Goal: Find specific page/section: Find specific page/section

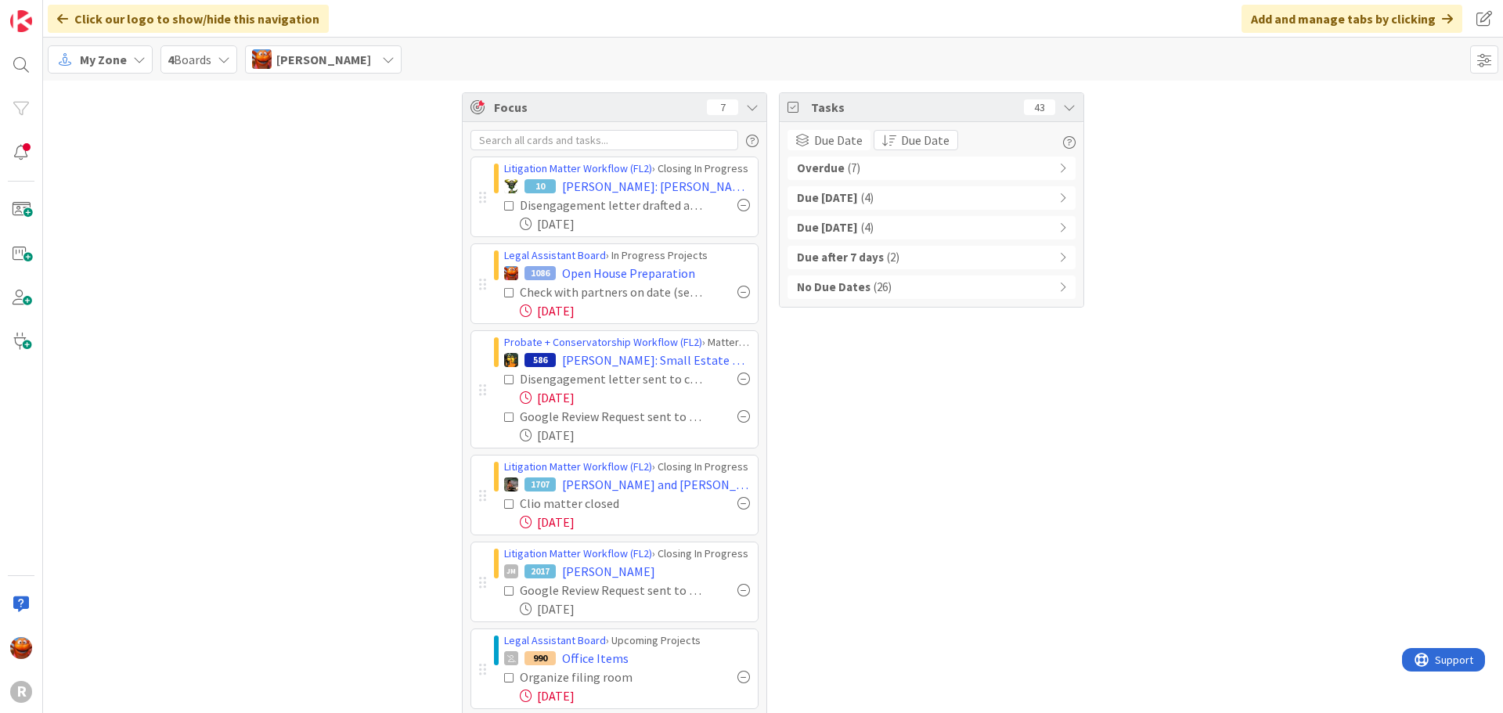
click at [899, 186] on div "Due [DATE] ( 4 )" at bounding box center [932, 197] width 288 height 23
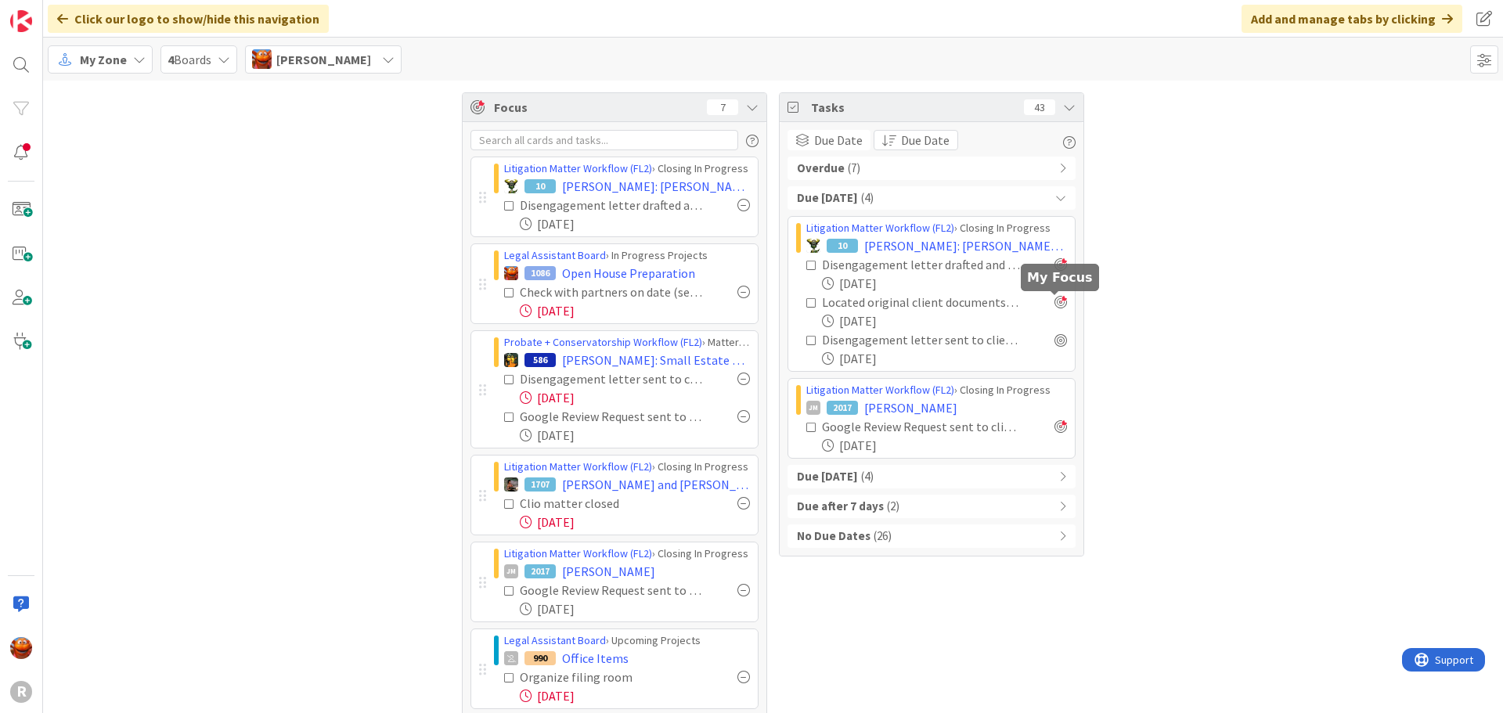
click at [1055, 306] on div at bounding box center [1061, 302] width 13 height 13
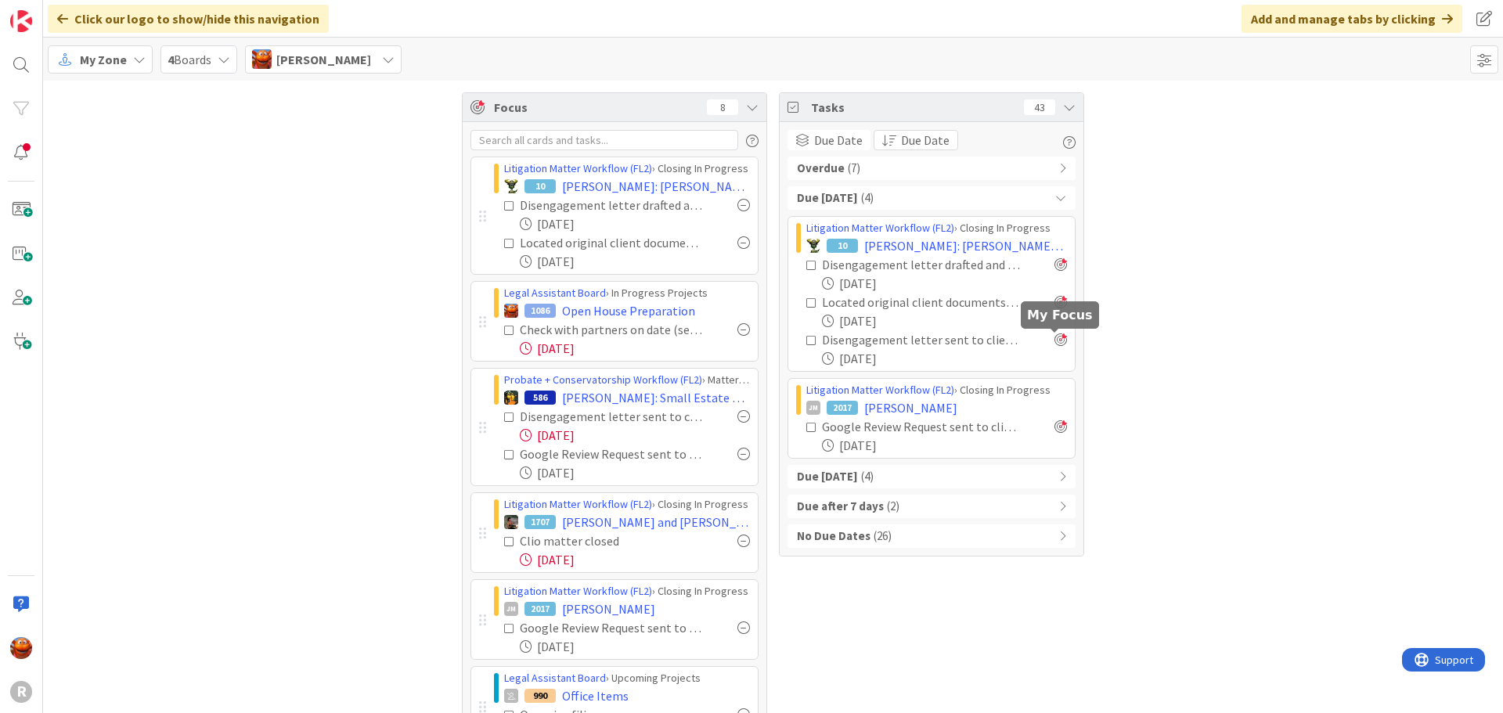
click at [1058, 341] on div at bounding box center [1061, 340] width 13 height 13
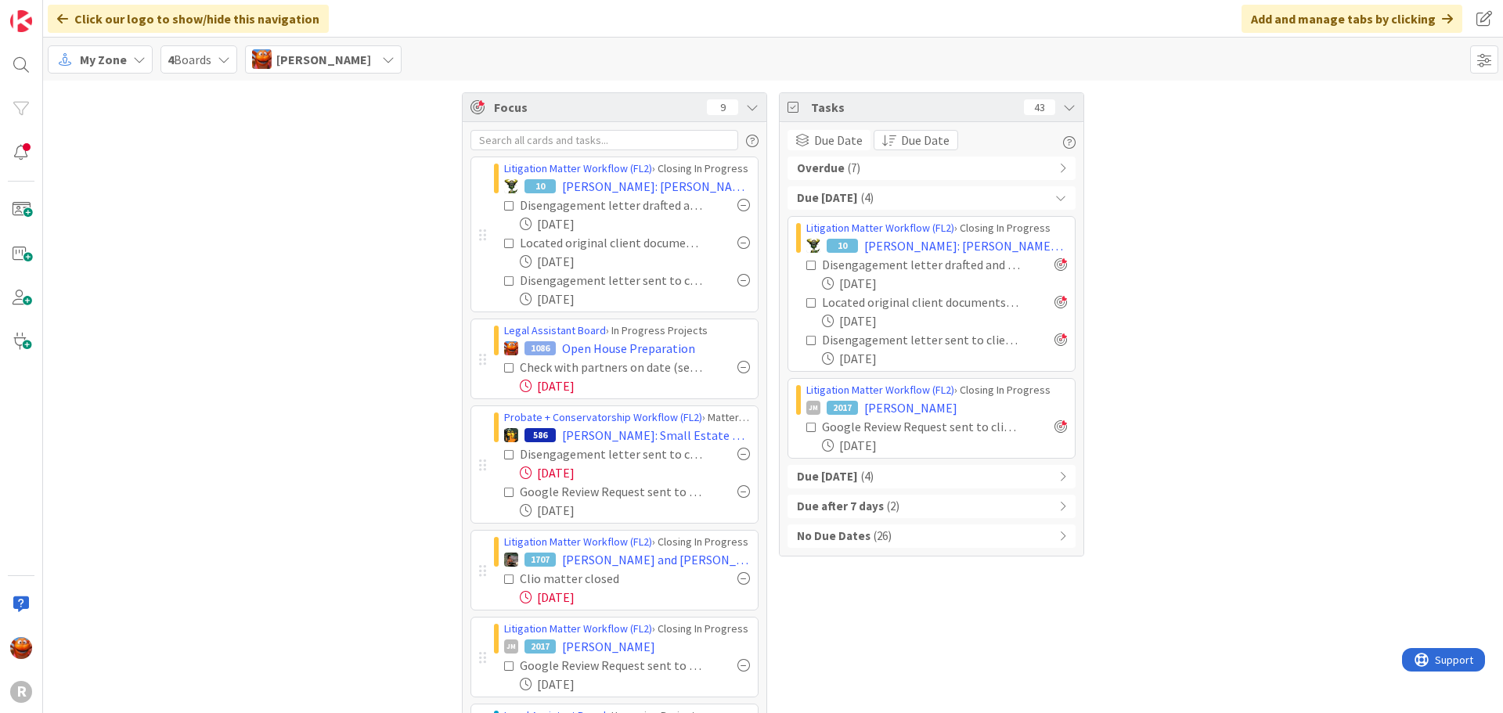
click at [382, 59] on icon at bounding box center [388, 59] width 13 height 13
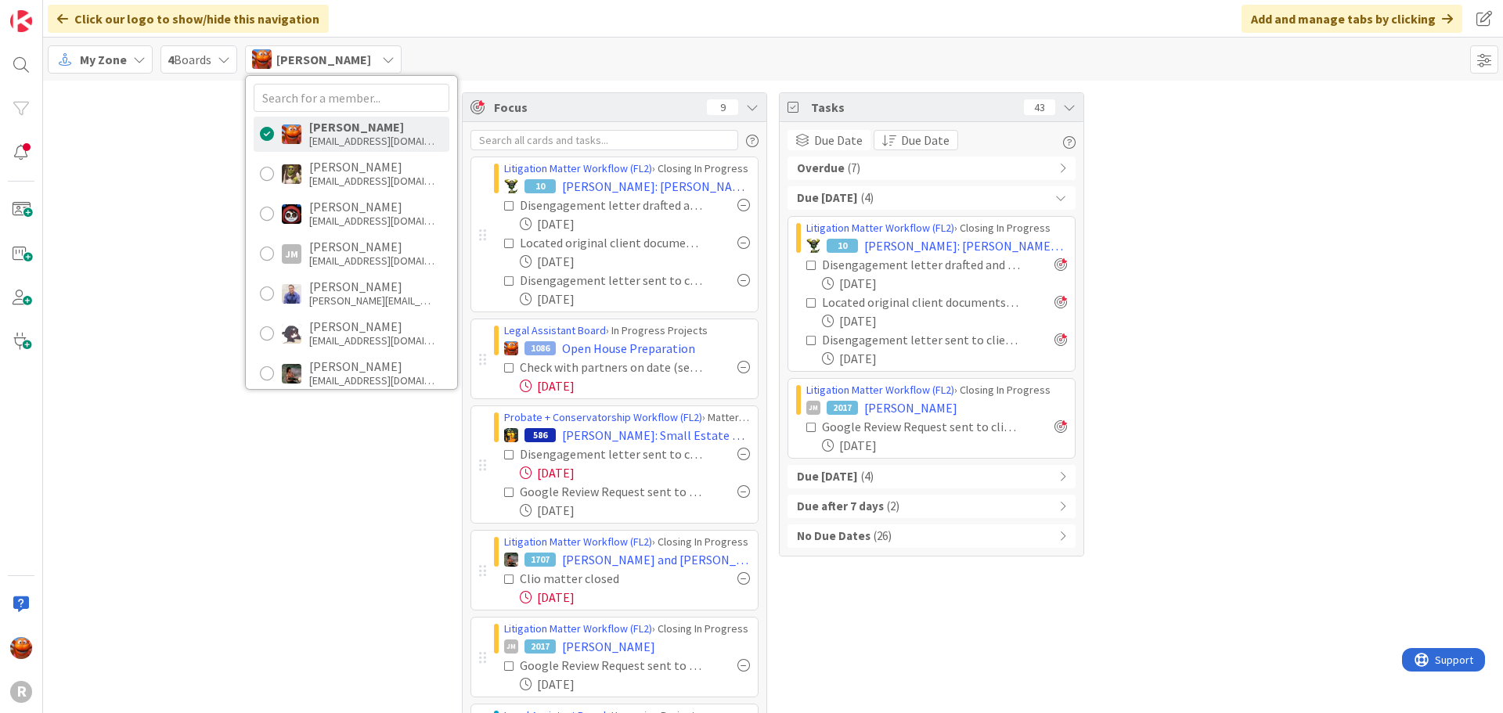
click at [124, 63] on span "My Zone" at bounding box center [103, 59] width 47 height 19
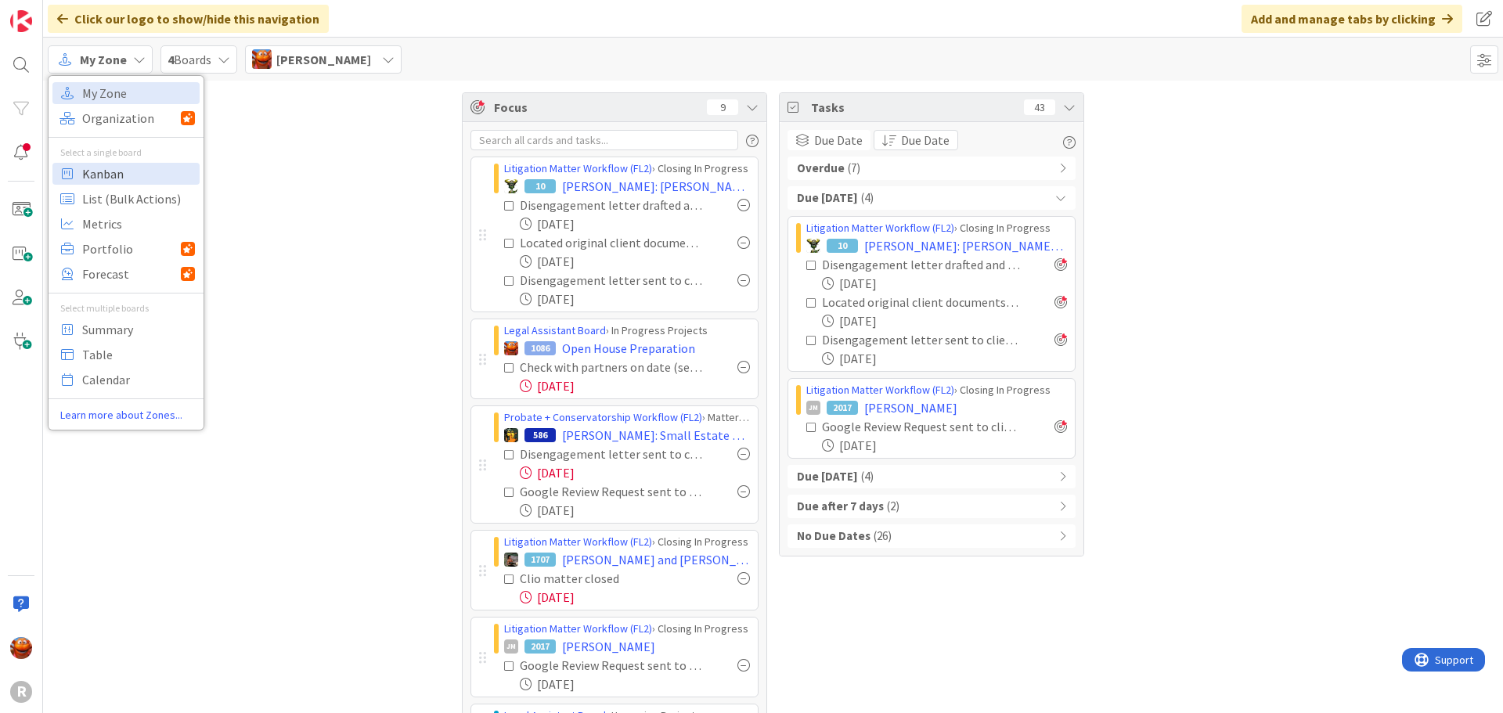
click at [135, 178] on span "Kanban" at bounding box center [138, 173] width 113 height 23
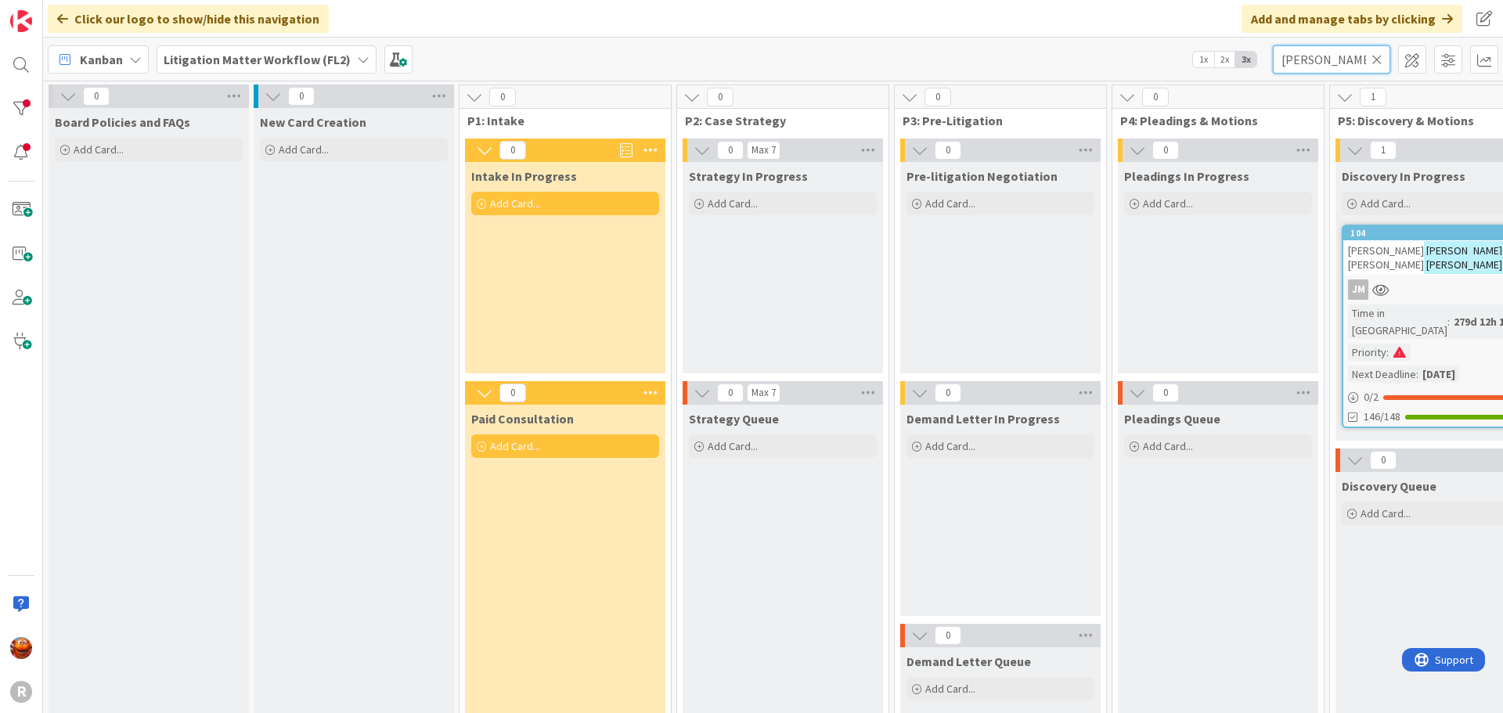
drag, startPoint x: 1217, startPoint y: 44, endPoint x: 1088, endPoint y: 31, distance: 129.0
click at [1088, 31] on div "Click our logo to show/hide this navigation Add and manage tabs by clicking Kan…" at bounding box center [773, 356] width 1460 height 713
type input "[PERSON_NAME]"
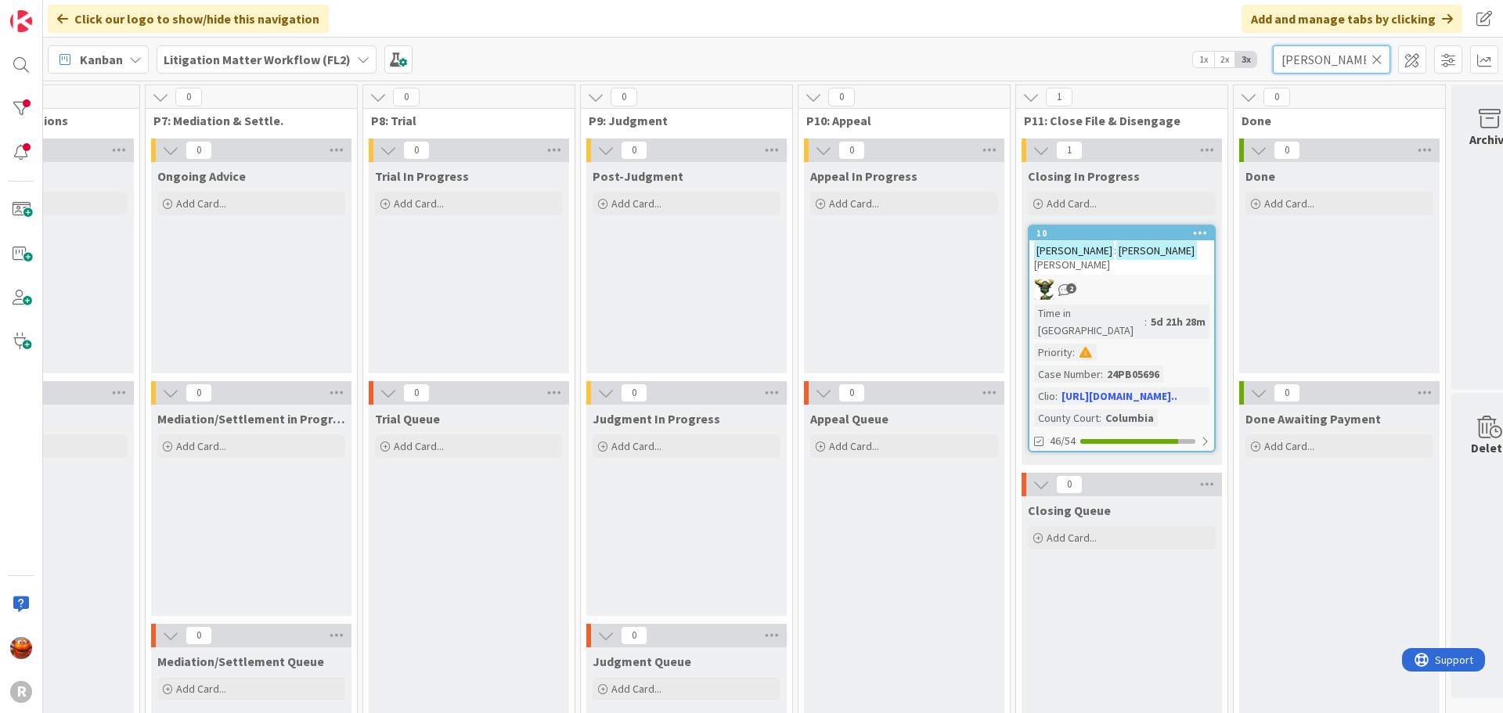
scroll to position [0, 1663]
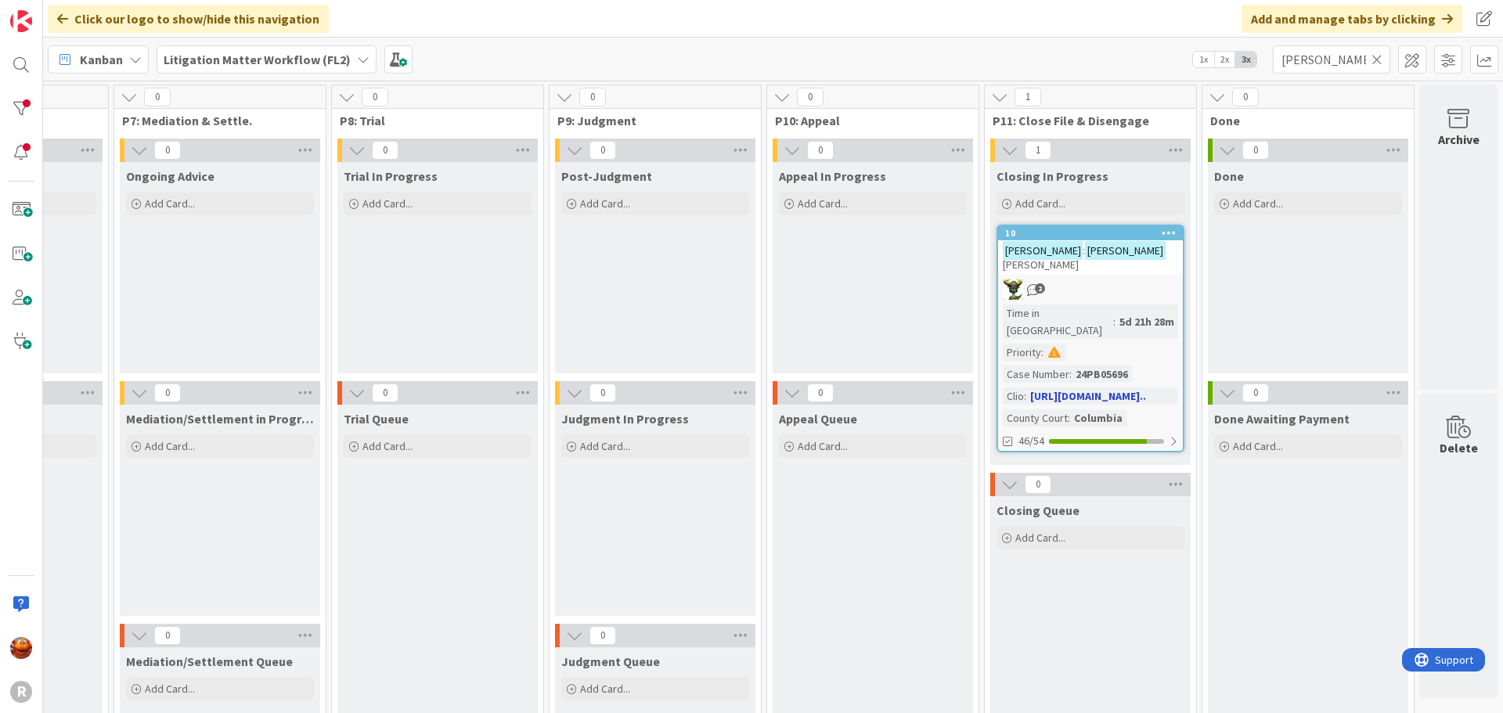
click at [1119, 280] on div "2" at bounding box center [1090, 290] width 185 height 20
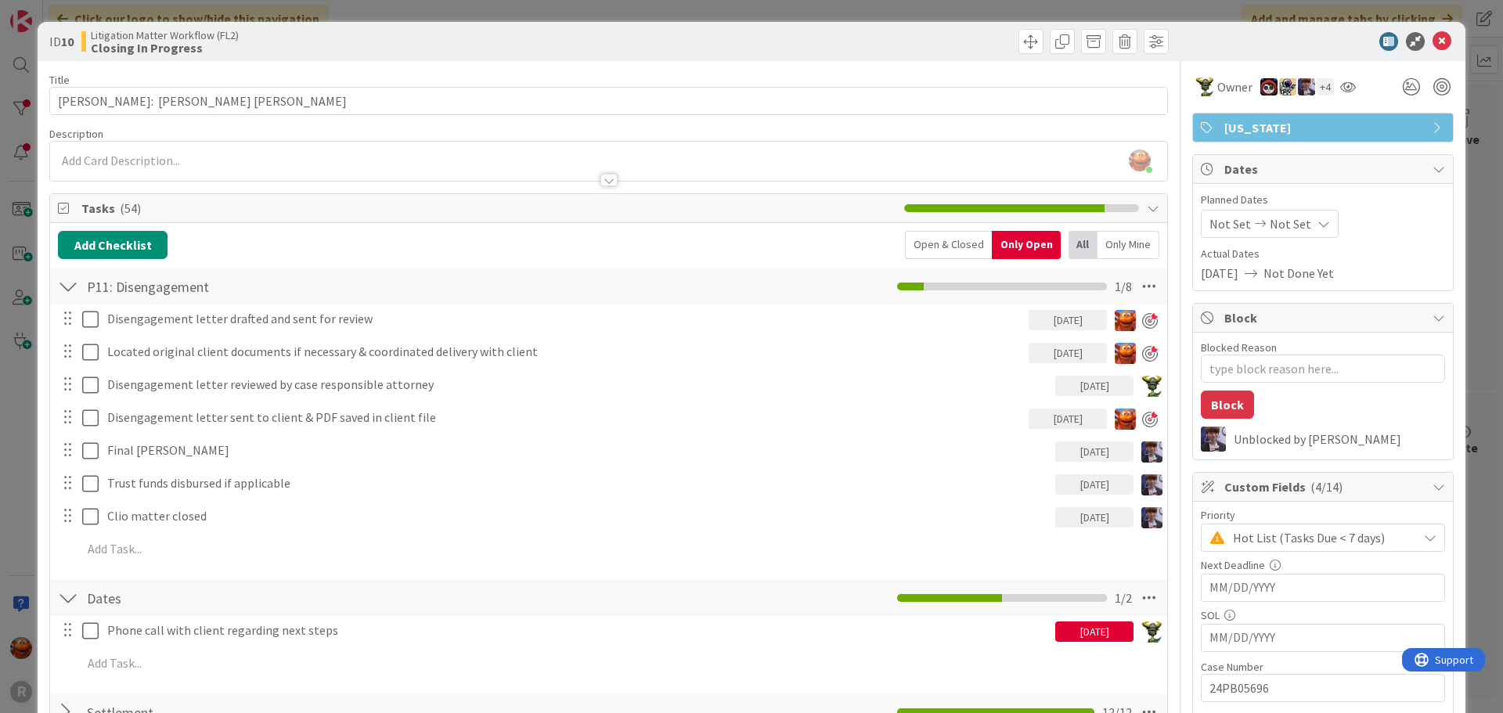
type textarea "x"
